Goal: Task Accomplishment & Management: Use online tool/utility

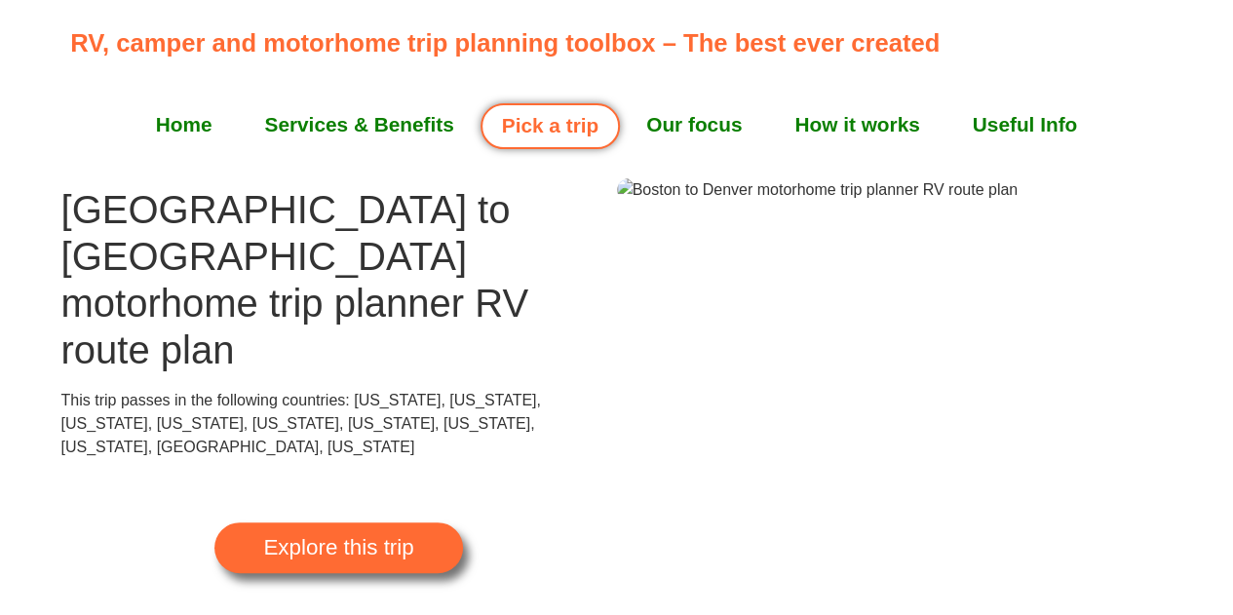
click at [320, 537] on span "Explore this trip" at bounding box center [338, 547] width 150 height 21
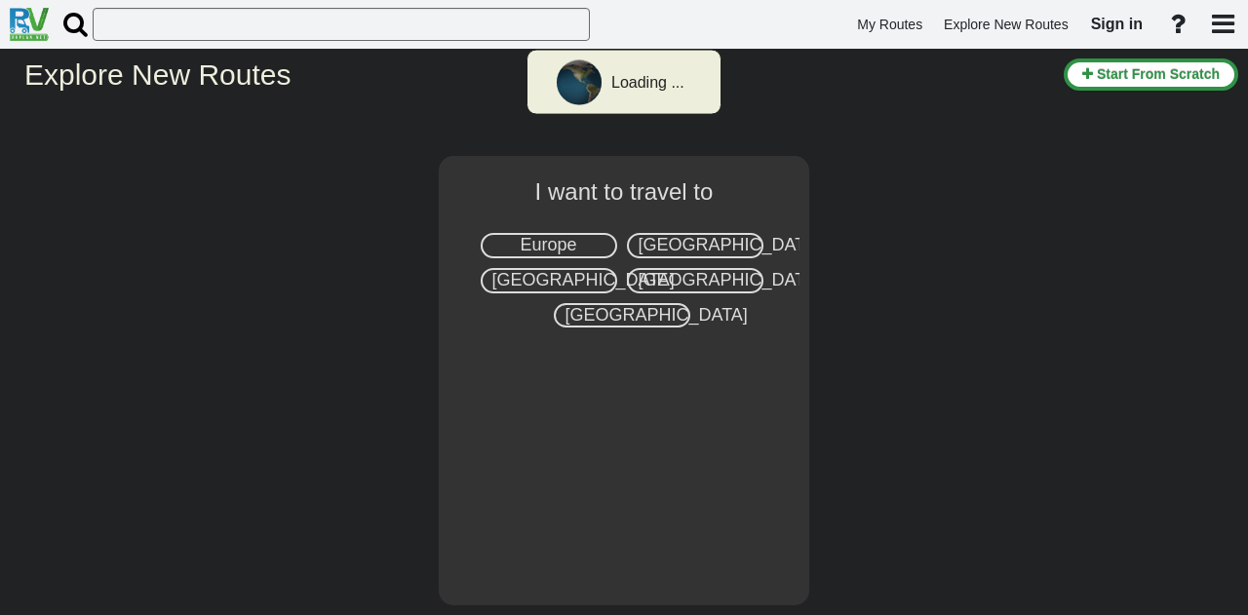
select select "number:2"
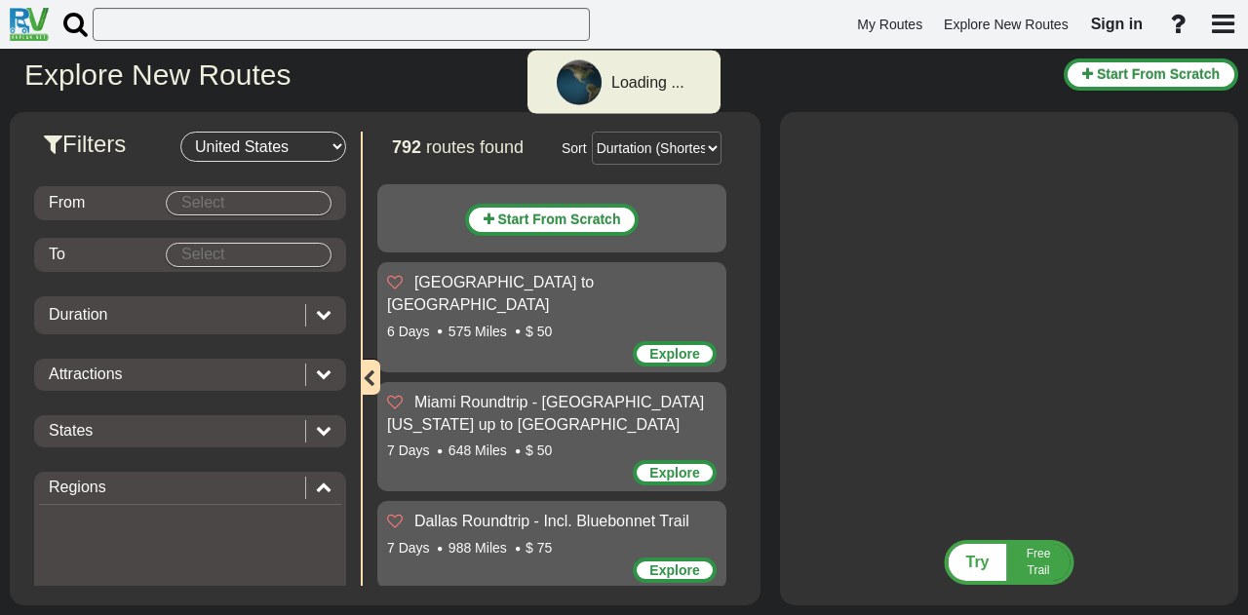
click at [263, 200] on body "Loading ... My Routes Explore New Routes Sign in × Name" at bounding box center [624, 307] width 1248 height 615
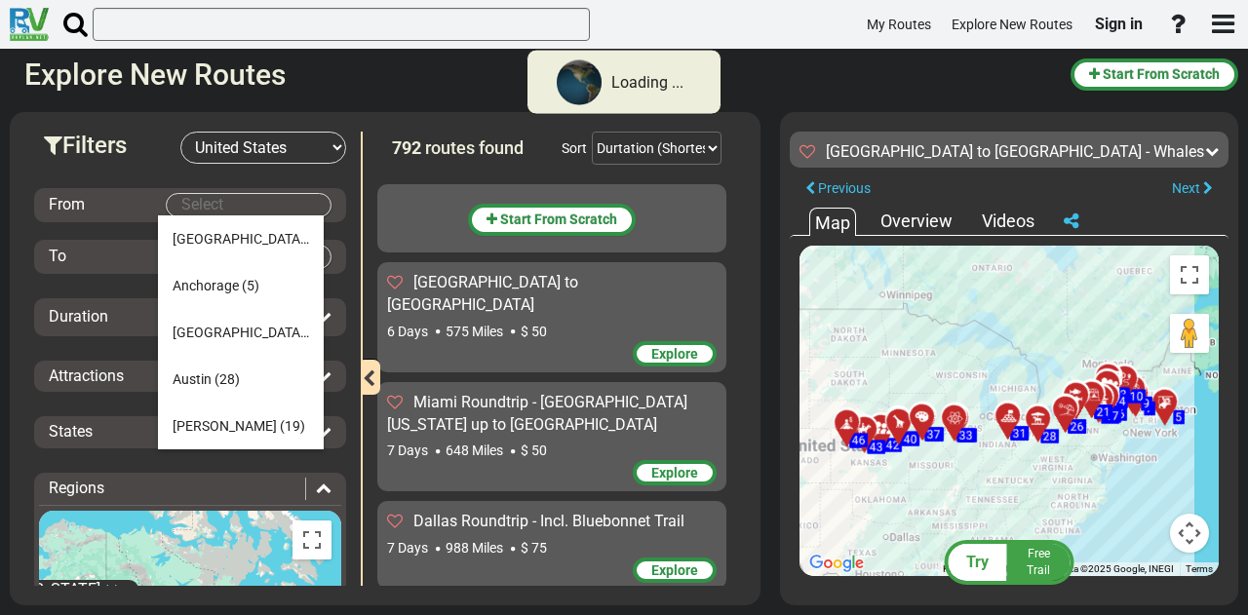
scroll to position [48455, 0]
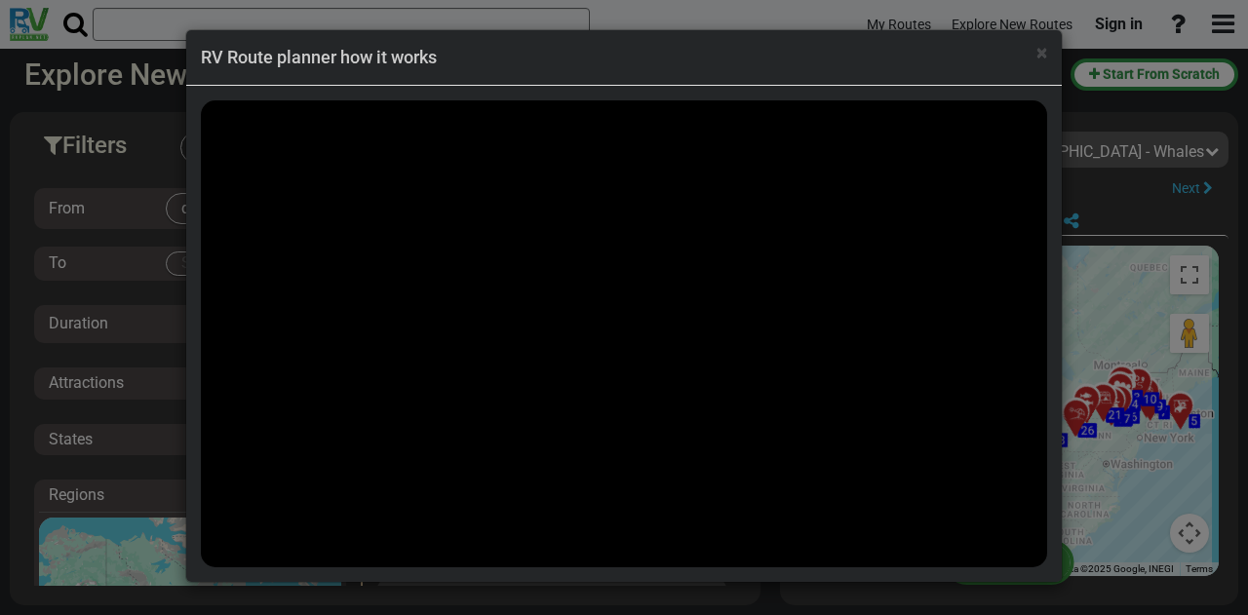
click at [1029, 58] on h4 "RV Route planner how it works" at bounding box center [624, 57] width 846 height 25
click at [1034, 56] on h4 "RV Route planner how it works" at bounding box center [624, 57] width 846 height 25
click at [1041, 54] on span "×" at bounding box center [1041, 52] width 11 height 23
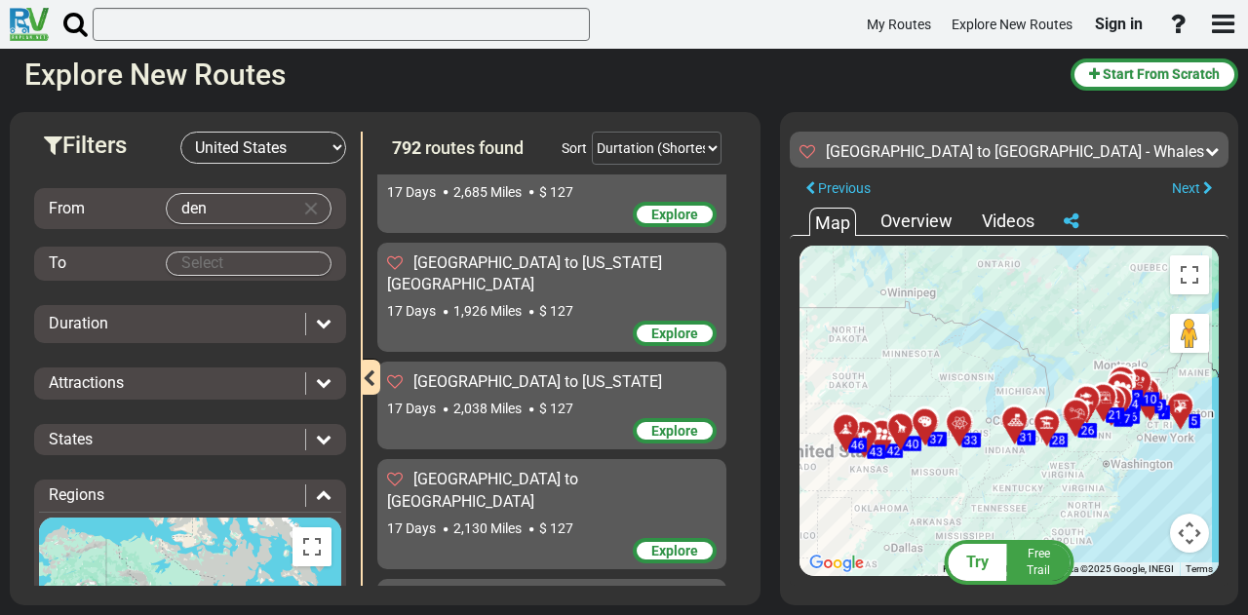
click at [207, 208] on body "My Routes Explore New Routes Sign in ×" at bounding box center [624, 307] width 1248 height 615
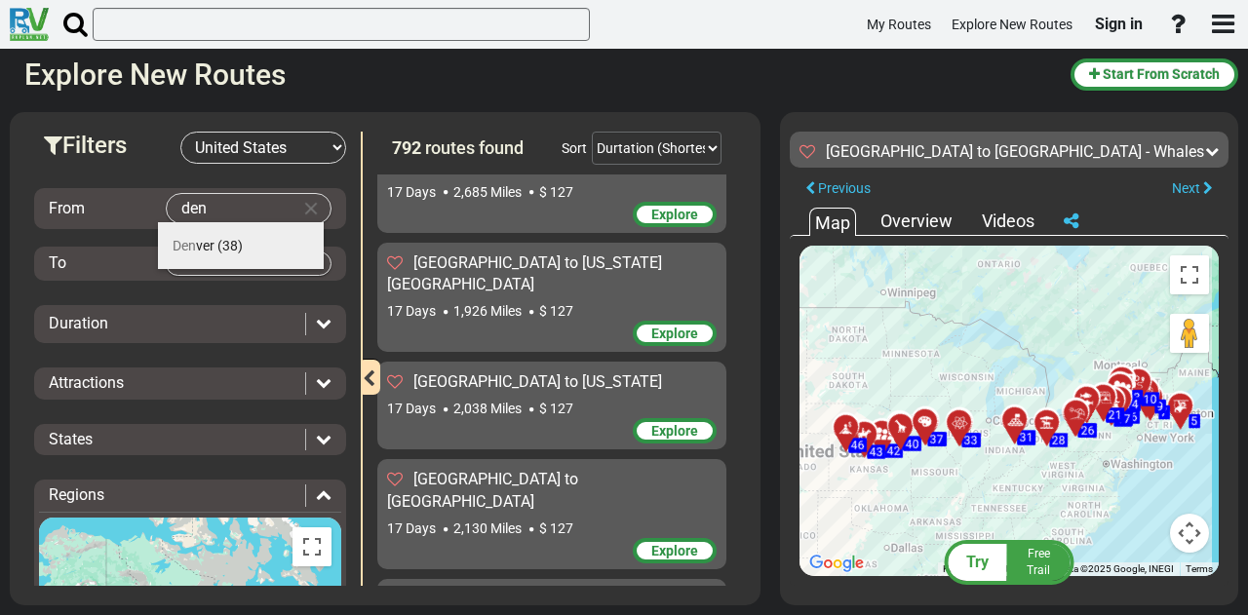
click at [209, 245] on span "Den ver" at bounding box center [194, 246] width 42 height 16
type input "[GEOGRAPHIC_DATA]"
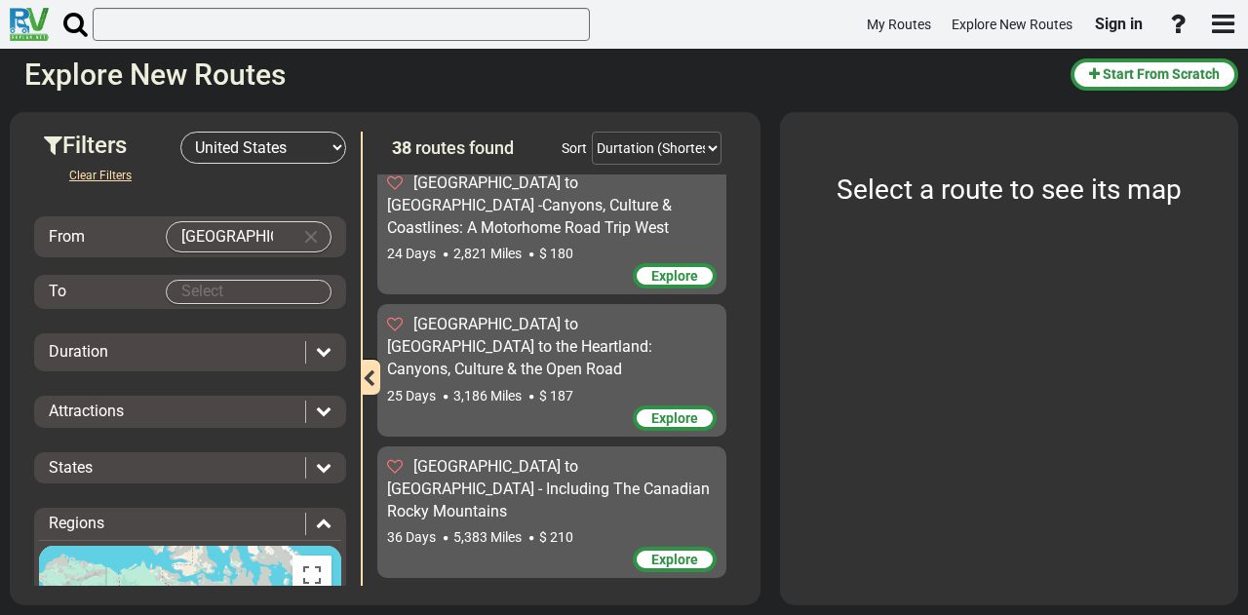
scroll to position [3685, 0]
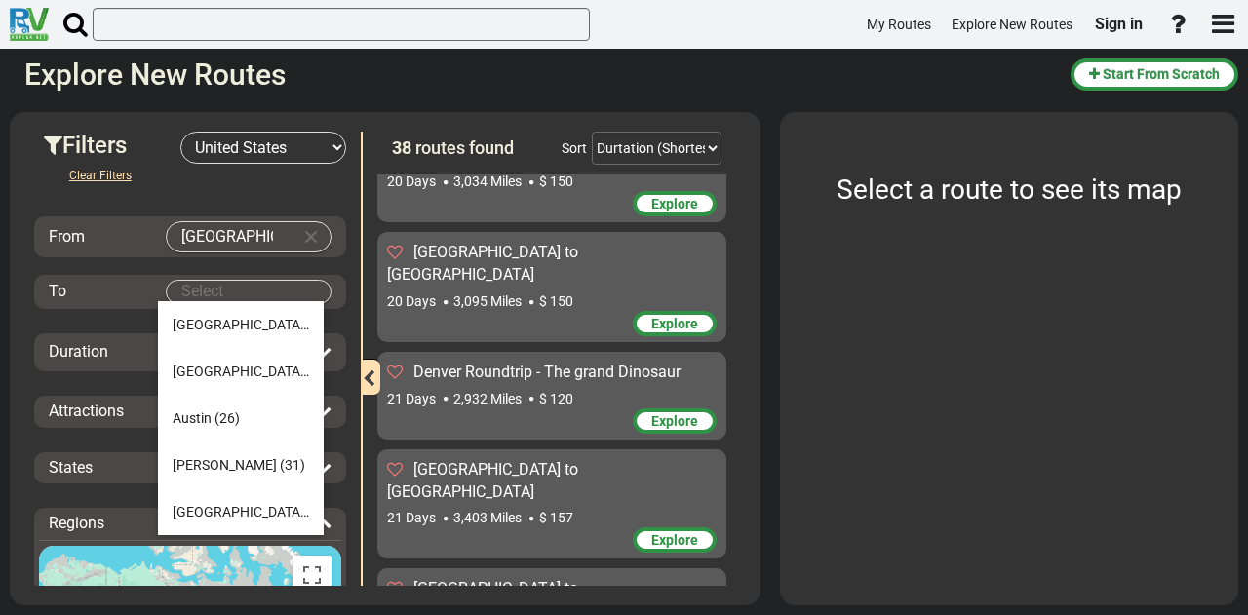
click at [209, 290] on body "My Routes Explore New Routes Sign in ×" at bounding box center [624, 307] width 1248 height 615
click at [307, 519] on span "(27)" at bounding box center [319, 512] width 25 height 16
type input "[GEOGRAPHIC_DATA]"
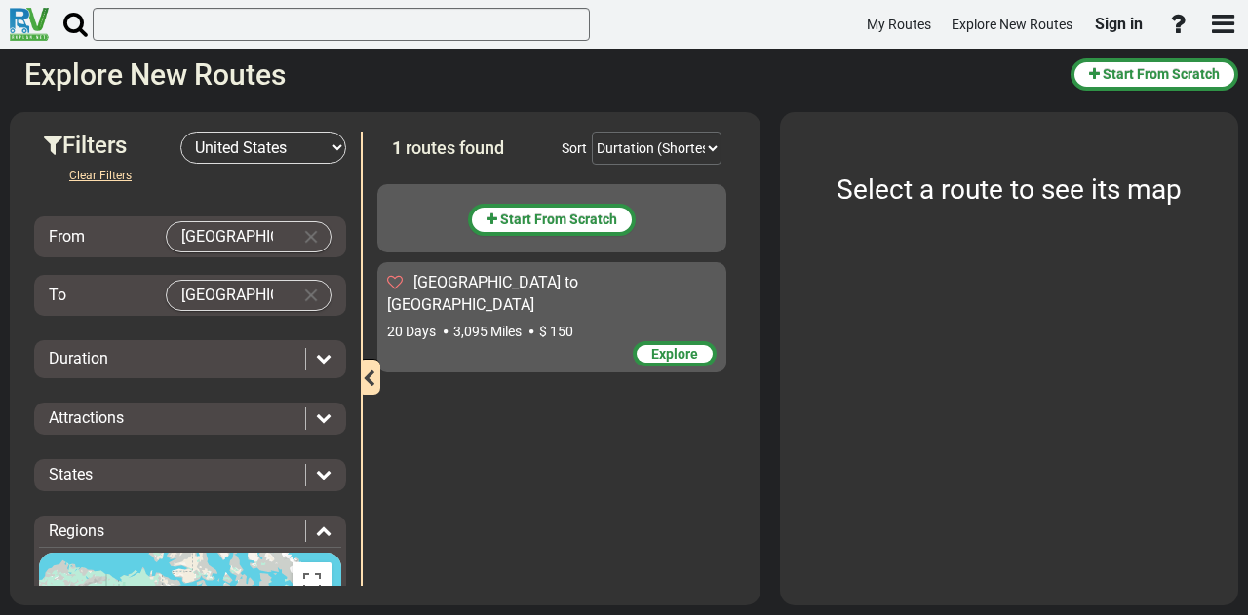
scroll to position [0, 0]
click at [324, 350] on div "Duration" at bounding box center [190, 359] width 302 height 22
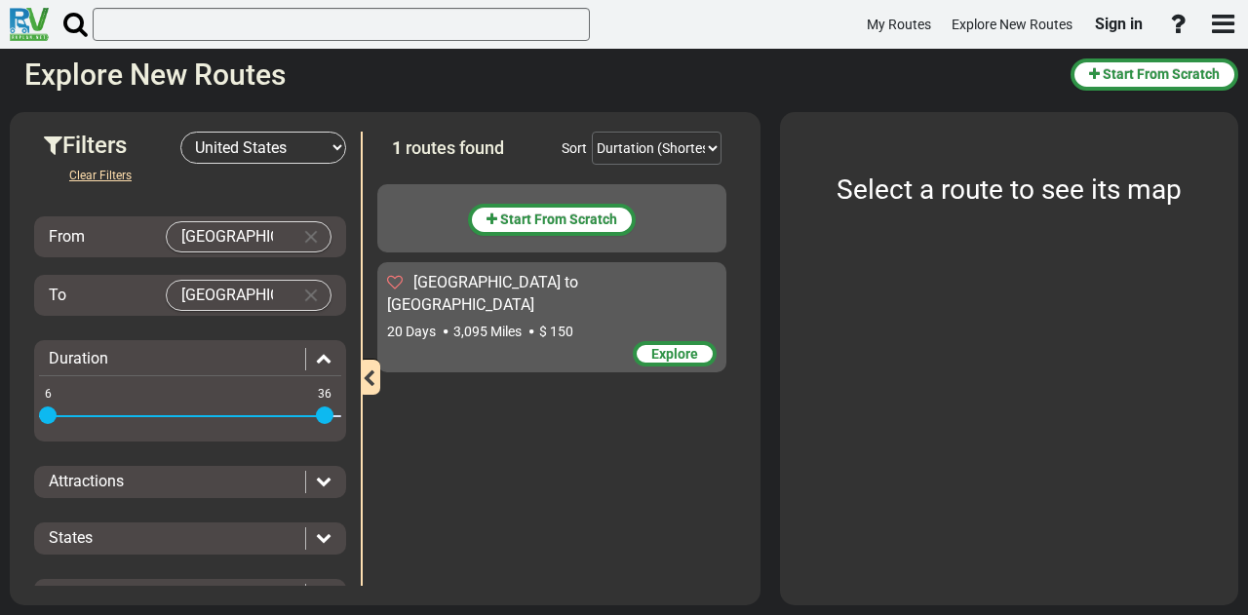
click at [324, 350] on div "Duration" at bounding box center [190, 359] width 302 height 22
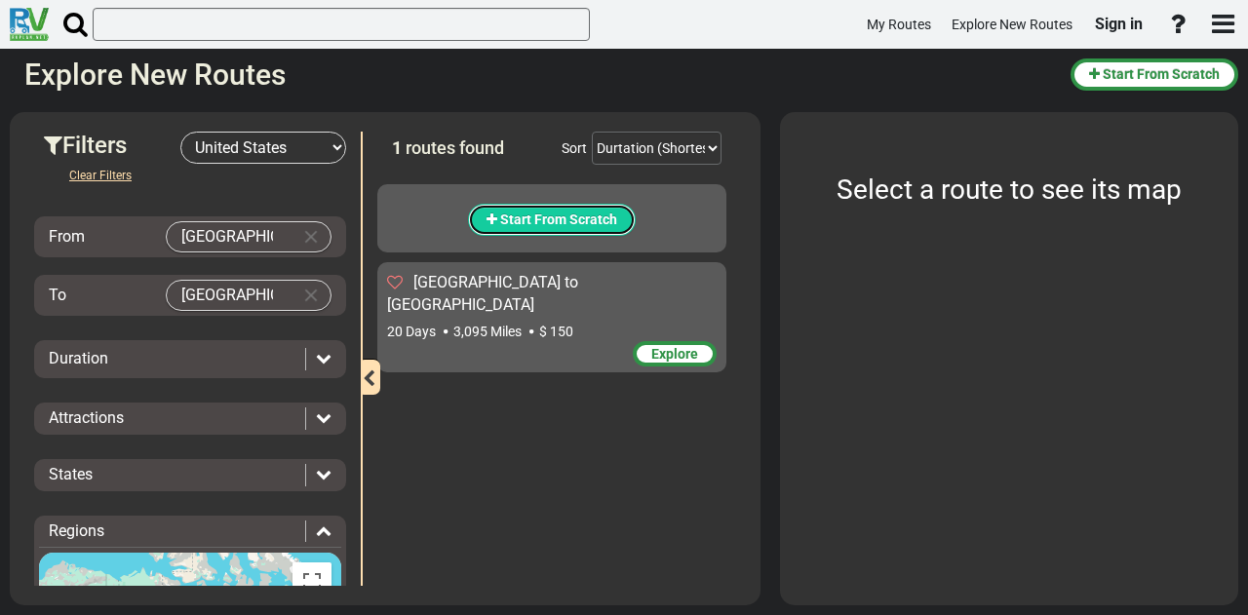
click at [502, 222] on span "Start From Scratch" at bounding box center [558, 220] width 117 height 16
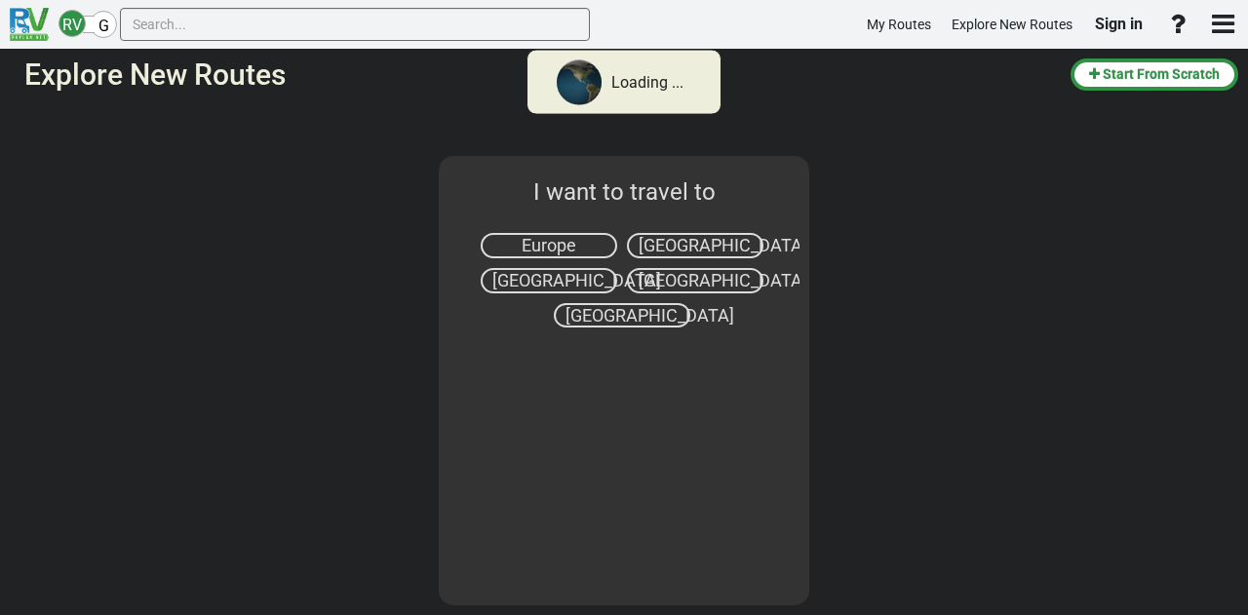
select select "number:2"
